Goal: Transaction & Acquisition: Purchase product/service

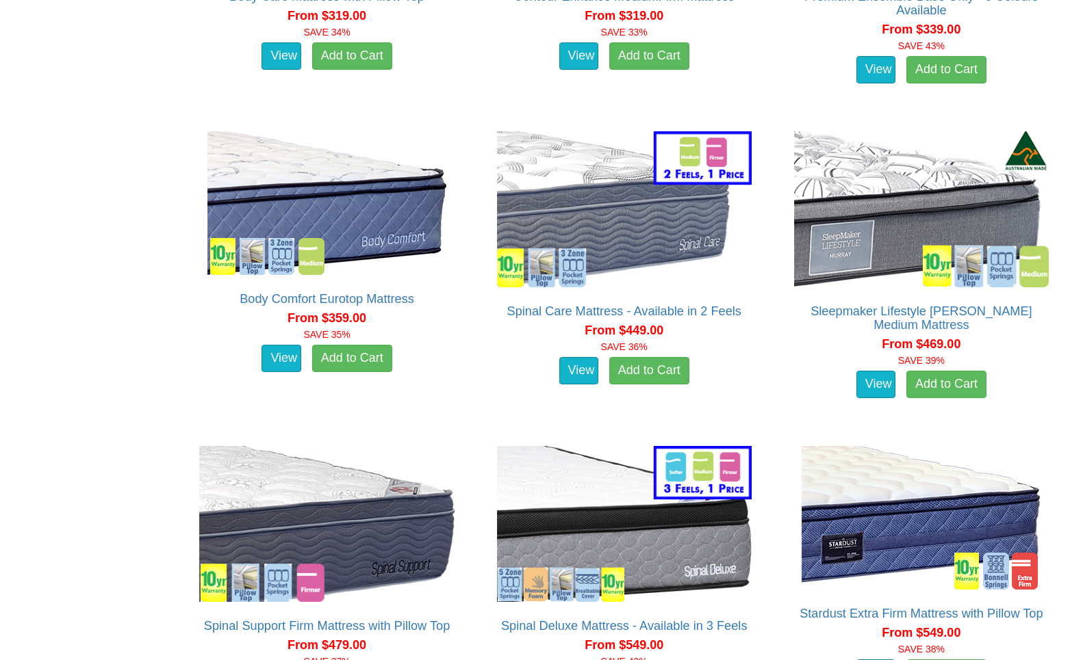
scroll to position [1300, 0]
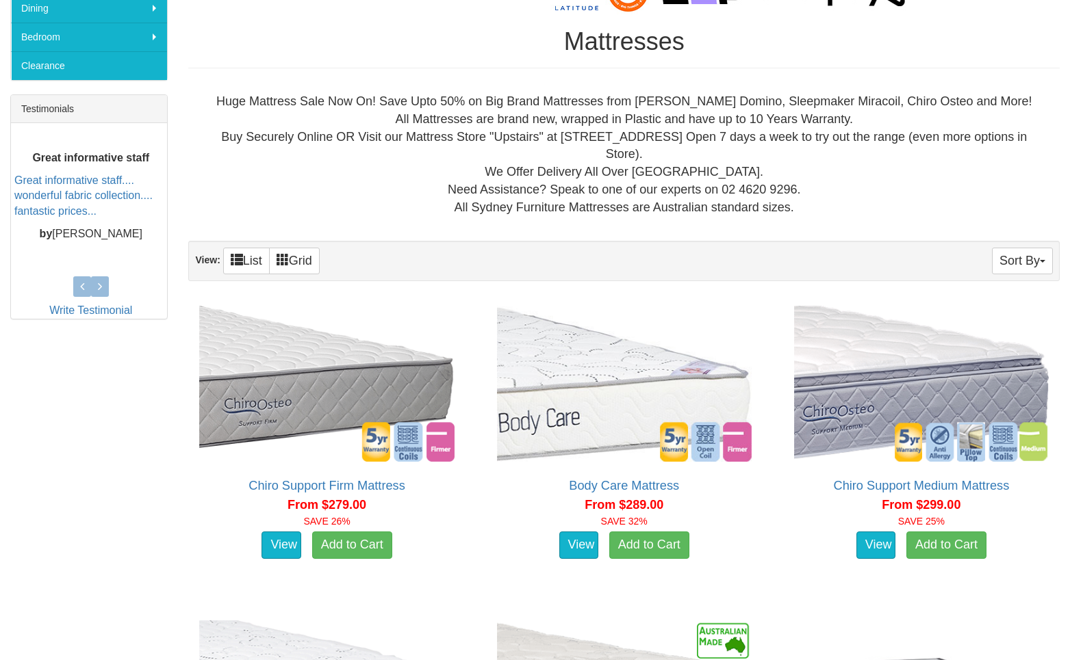
scroll to position [486, 0]
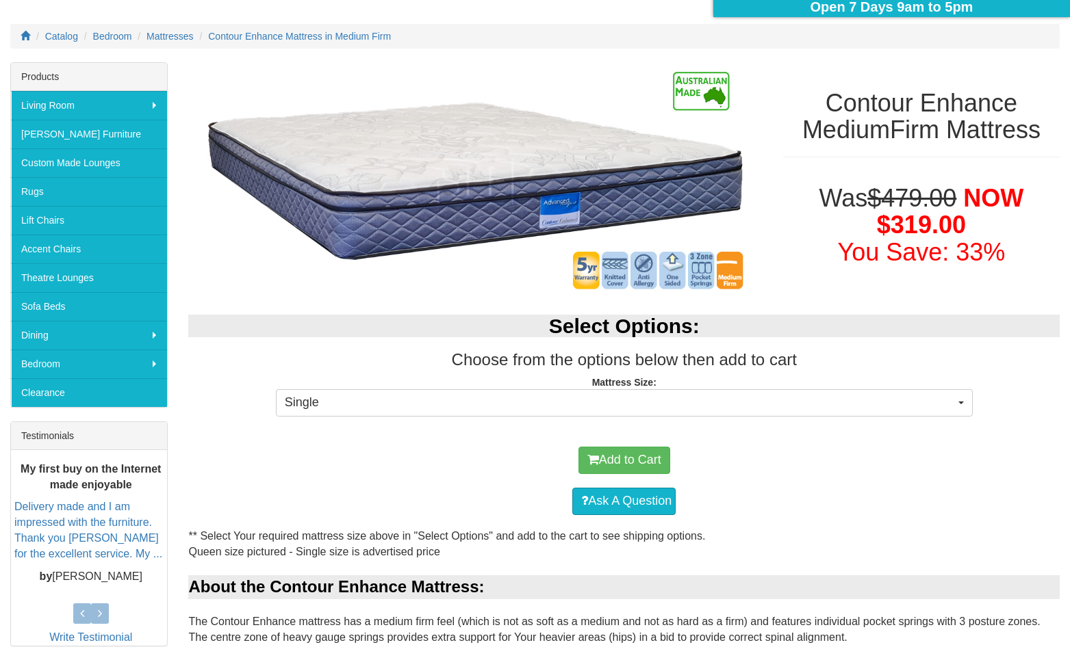
scroll to position [168, 0]
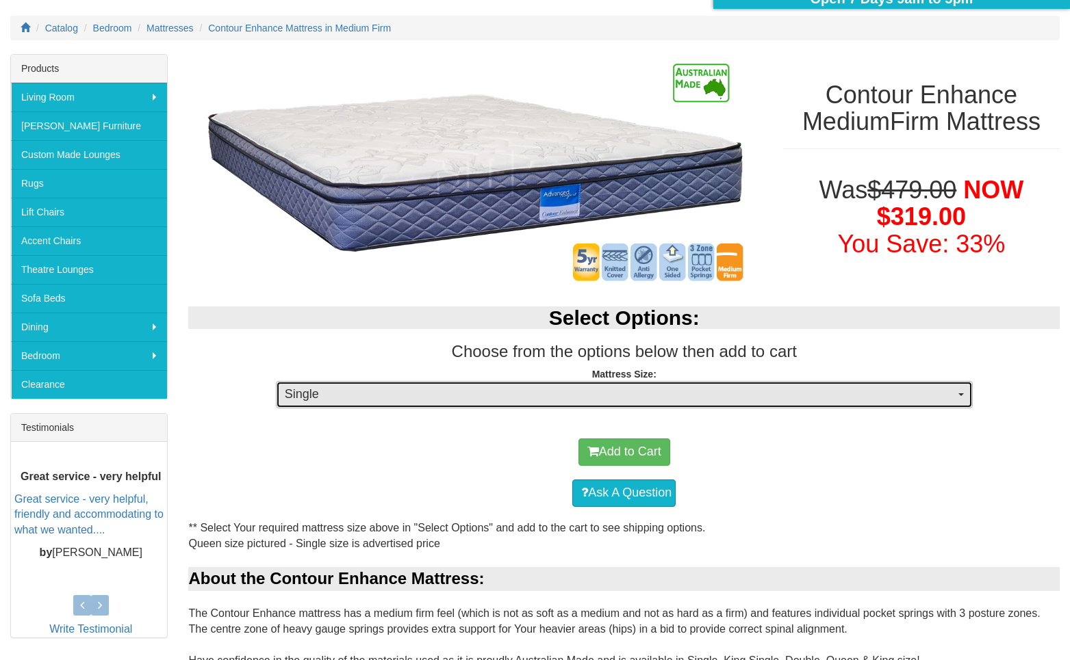
click at [682, 393] on span "Single" at bounding box center [620, 395] width 670 height 18
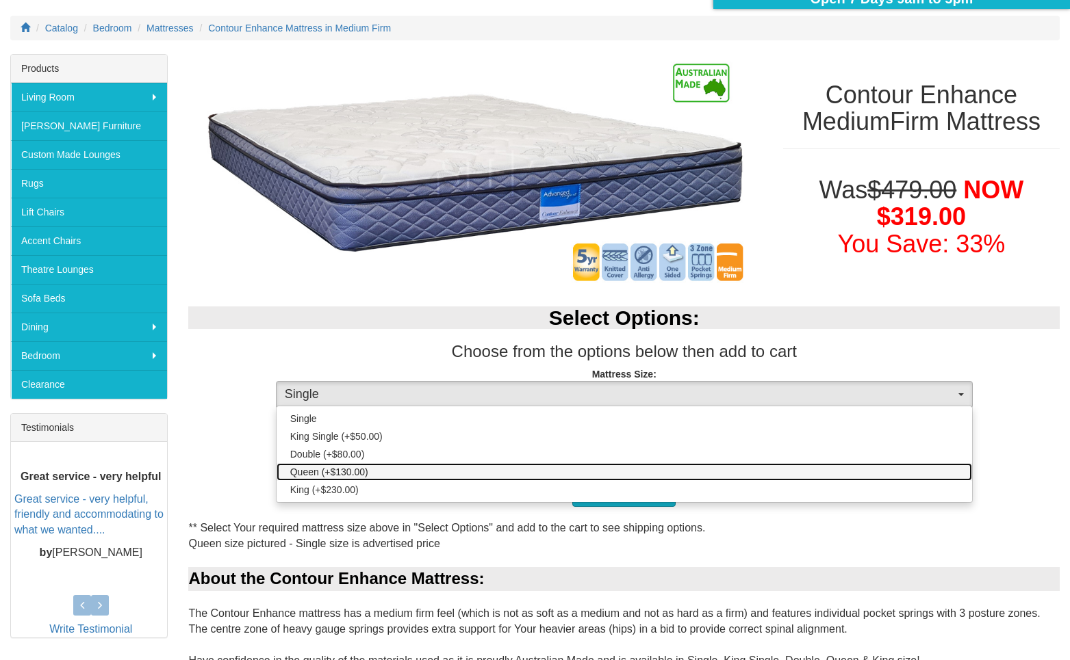
click at [610, 477] on link "Queen (+$130.00)" at bounding box center [623, 472] width 695 height 18
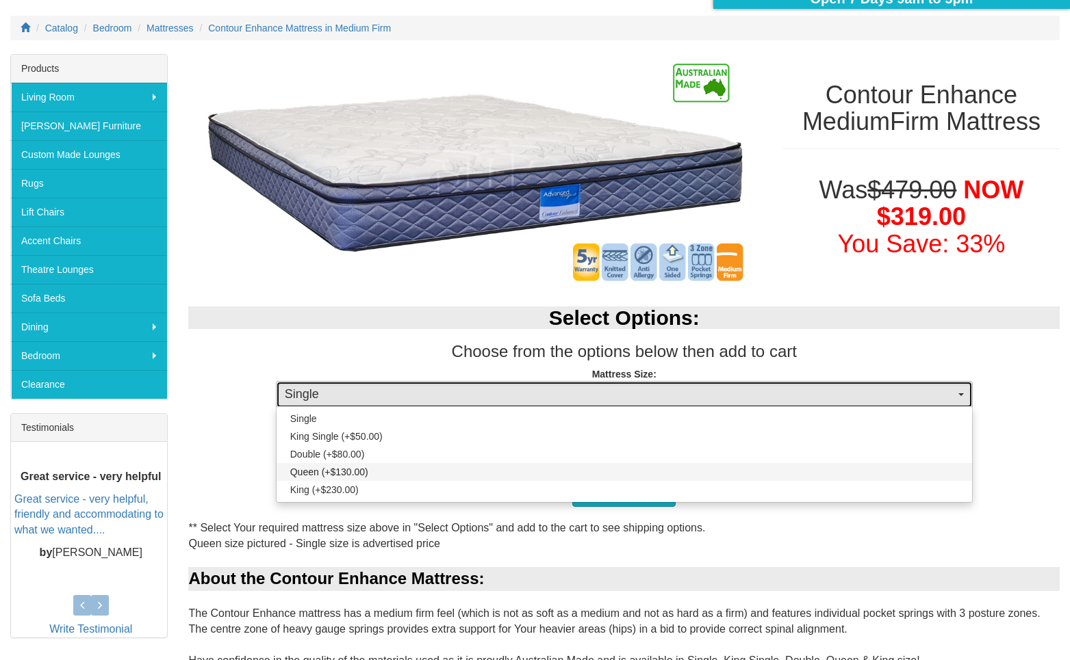
select select "189"
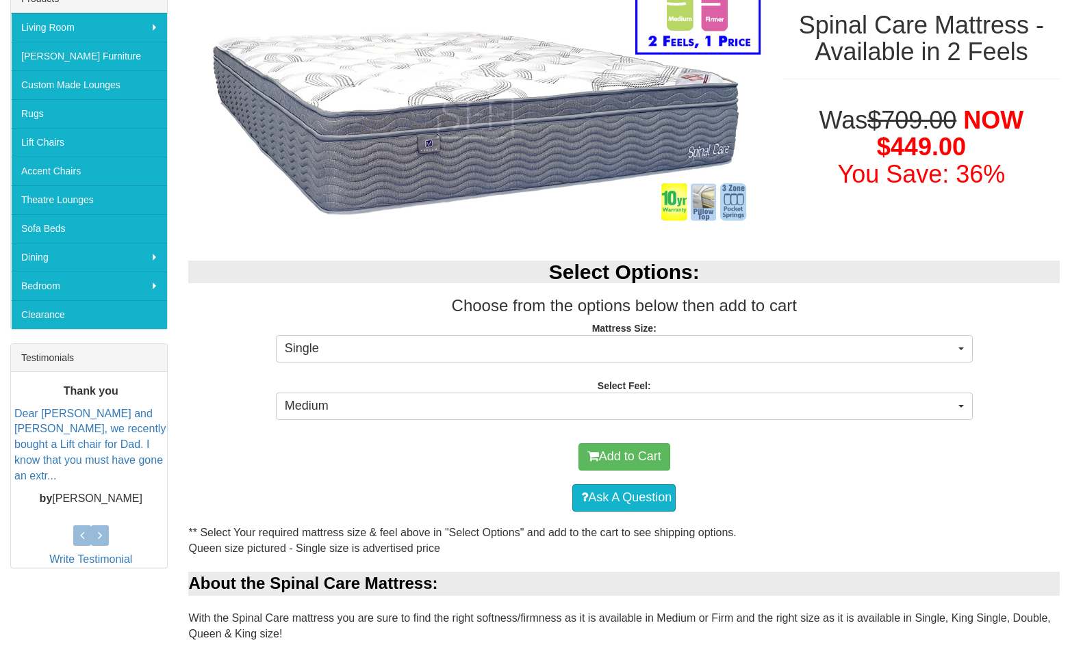
scroll to position [240, 0]
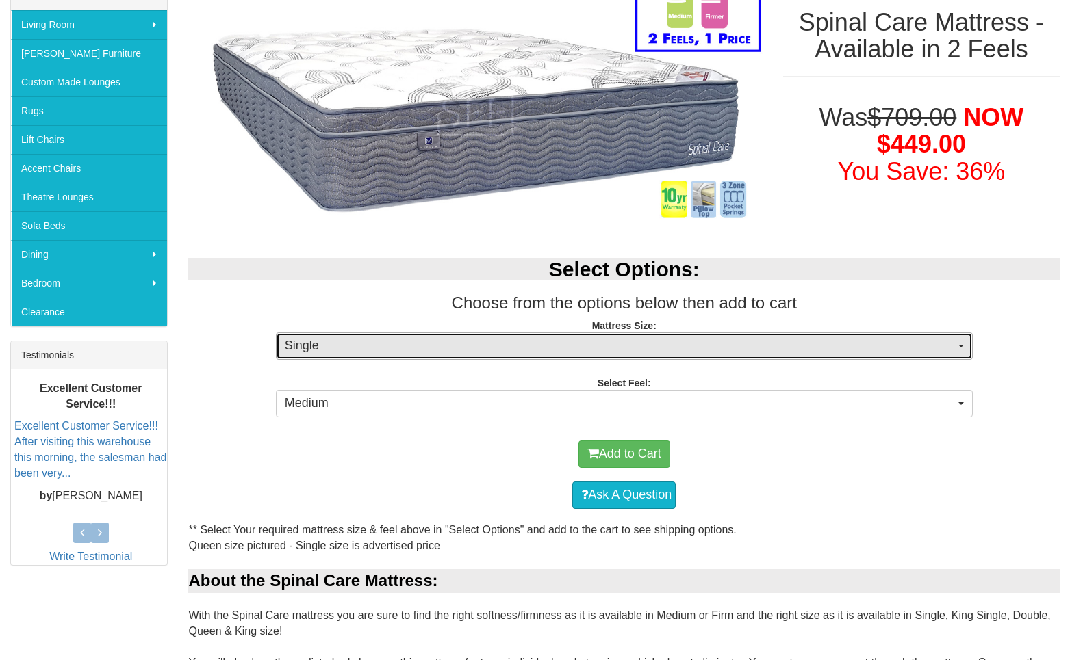
click at [709, 350] on span "Single" at bounding box center [620, 346] width 670 height 18
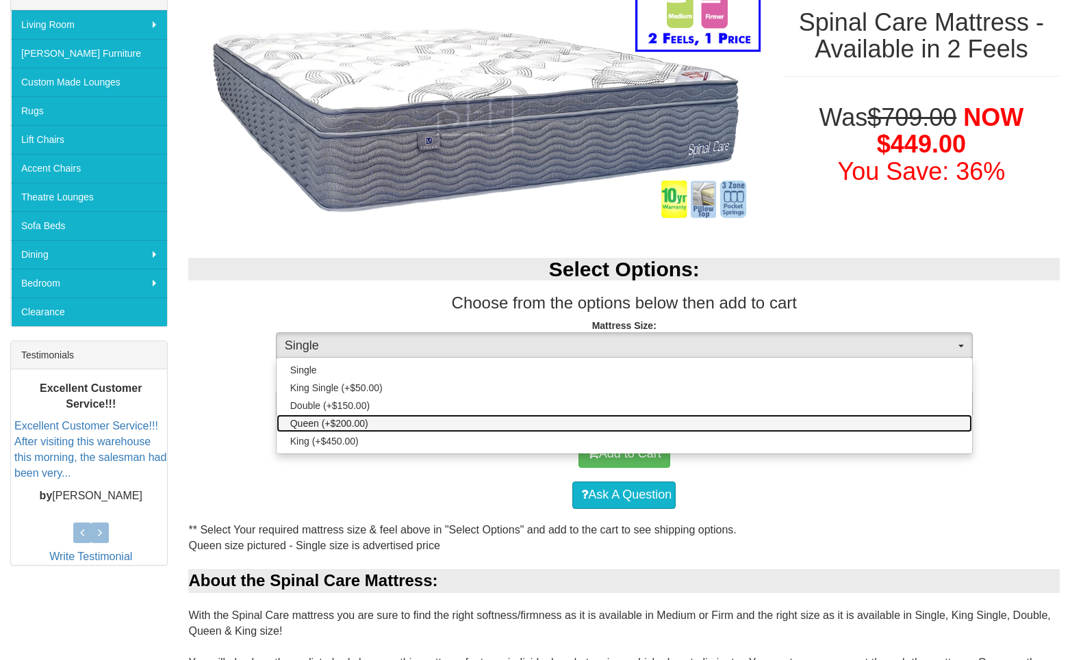
click at [667, 427] on link "Queen (+$200.00)" at bounding box center [623, 424] width 695 height 18
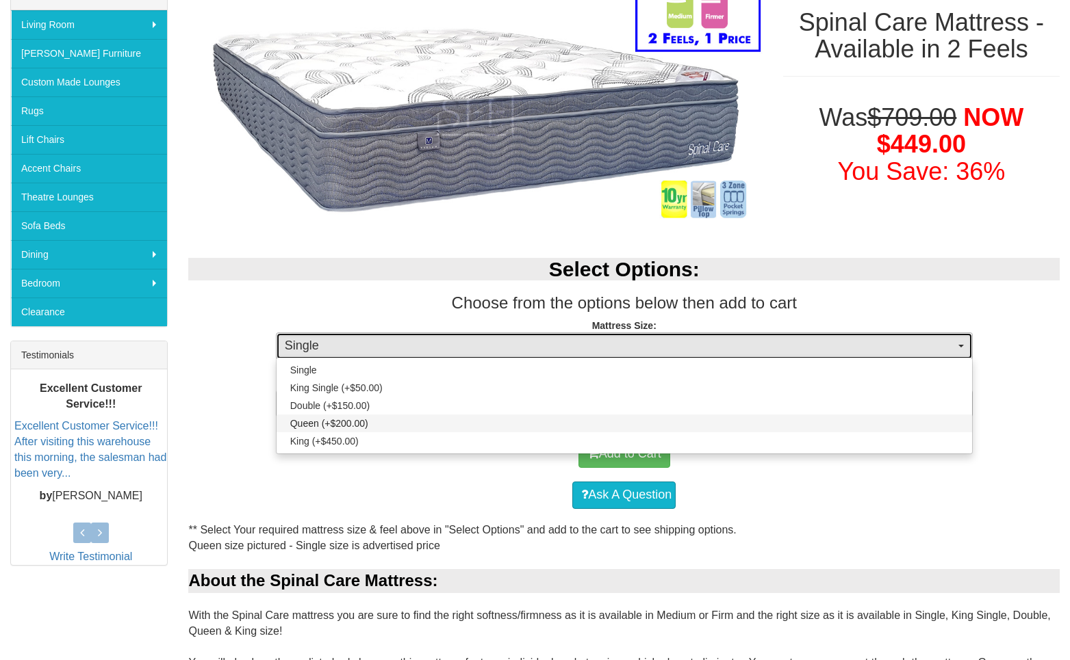
select select "189"
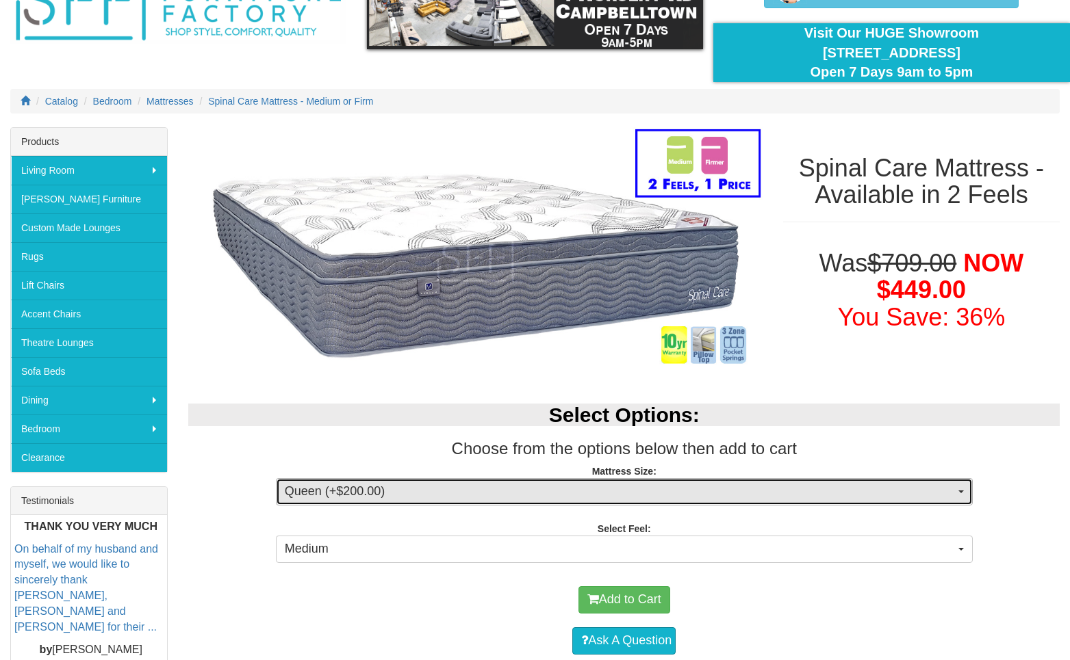
scroll to position [37, 0]
